Goal: Information Seeking & Learning: Learn about a topic

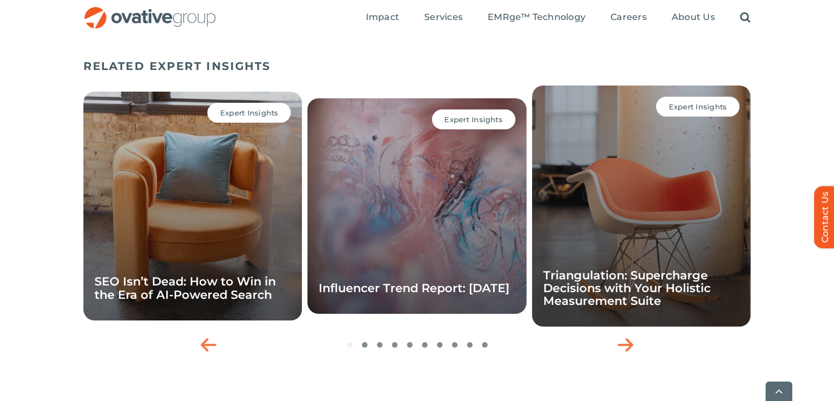
scroll to position [441, 0]
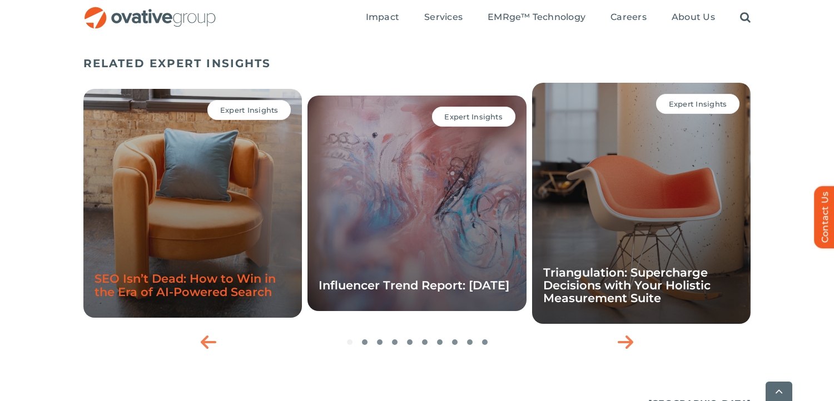
click at [212, 285] on link "SEO Isn’t Dead: How to Win in the Era of AI-Powered Search" at bounding box center [185, 285] width 181 height 27
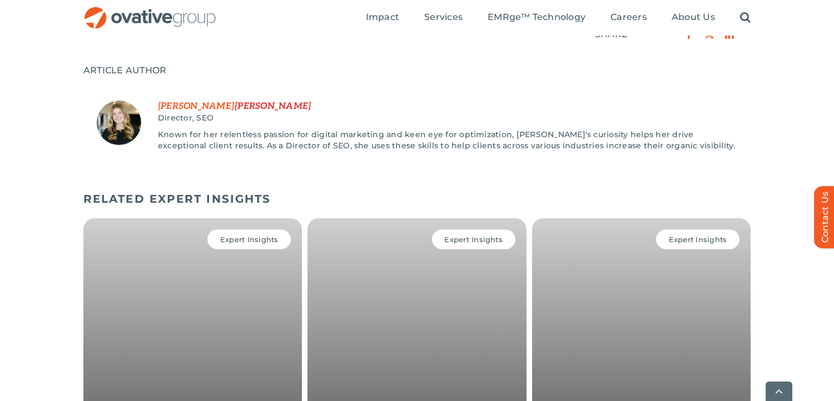
scroll to position [1956, 0]
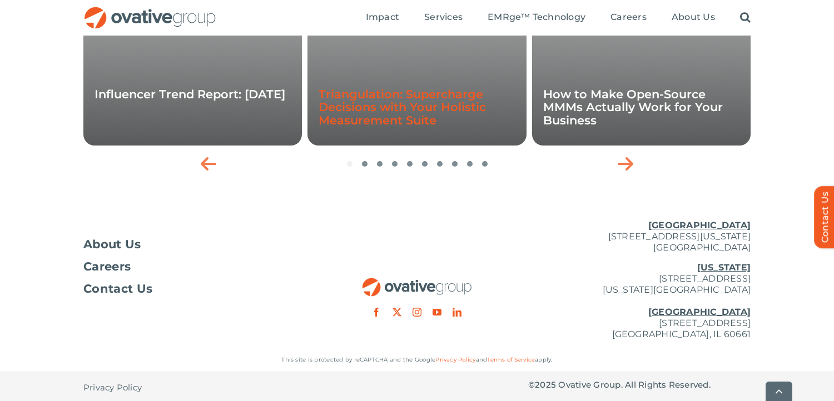
click at [418, 97] on link "Triangulation: Supercharge Decisions with Your Holistic Measurement Suite" at bounding box center [402, 106] width 167 height 39
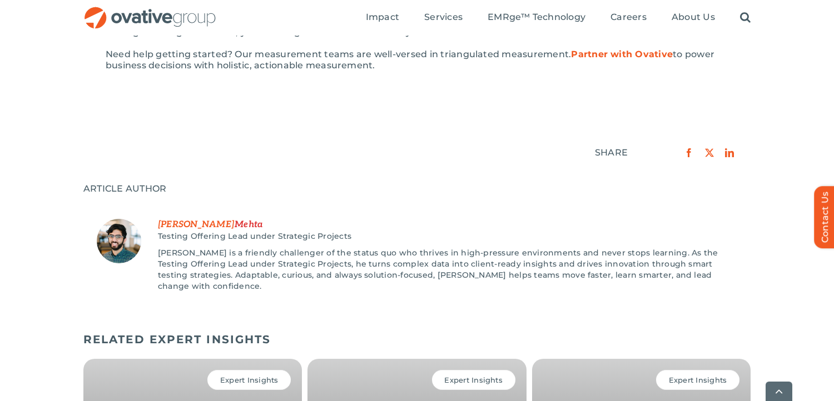
scroll to position [2098, 0]
